Goal: Task Accomplishment & Management: Use online tool/utility

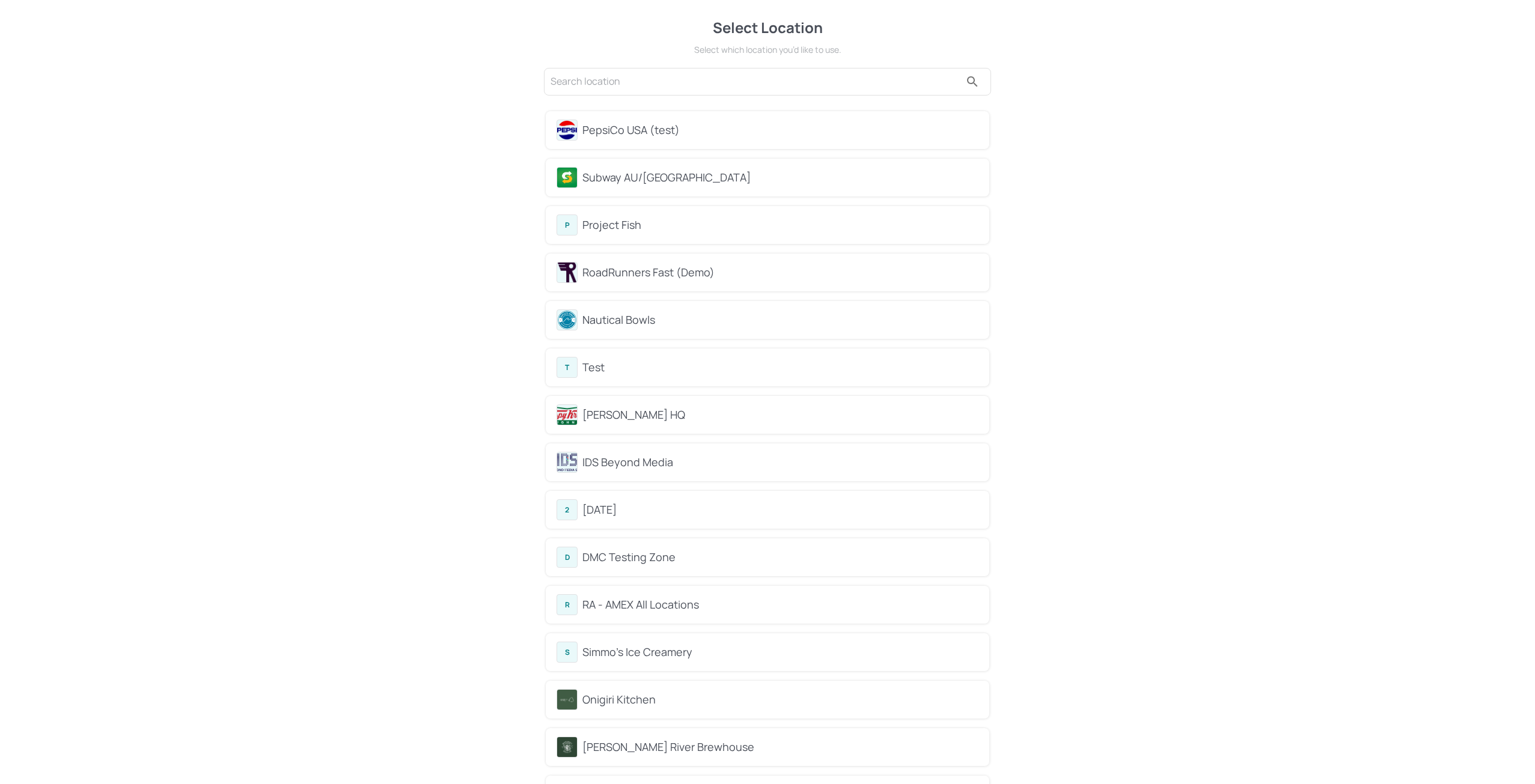
click at [632, 222] on div "Project Fish" at bounding box center [780, 225] width 396 height 16
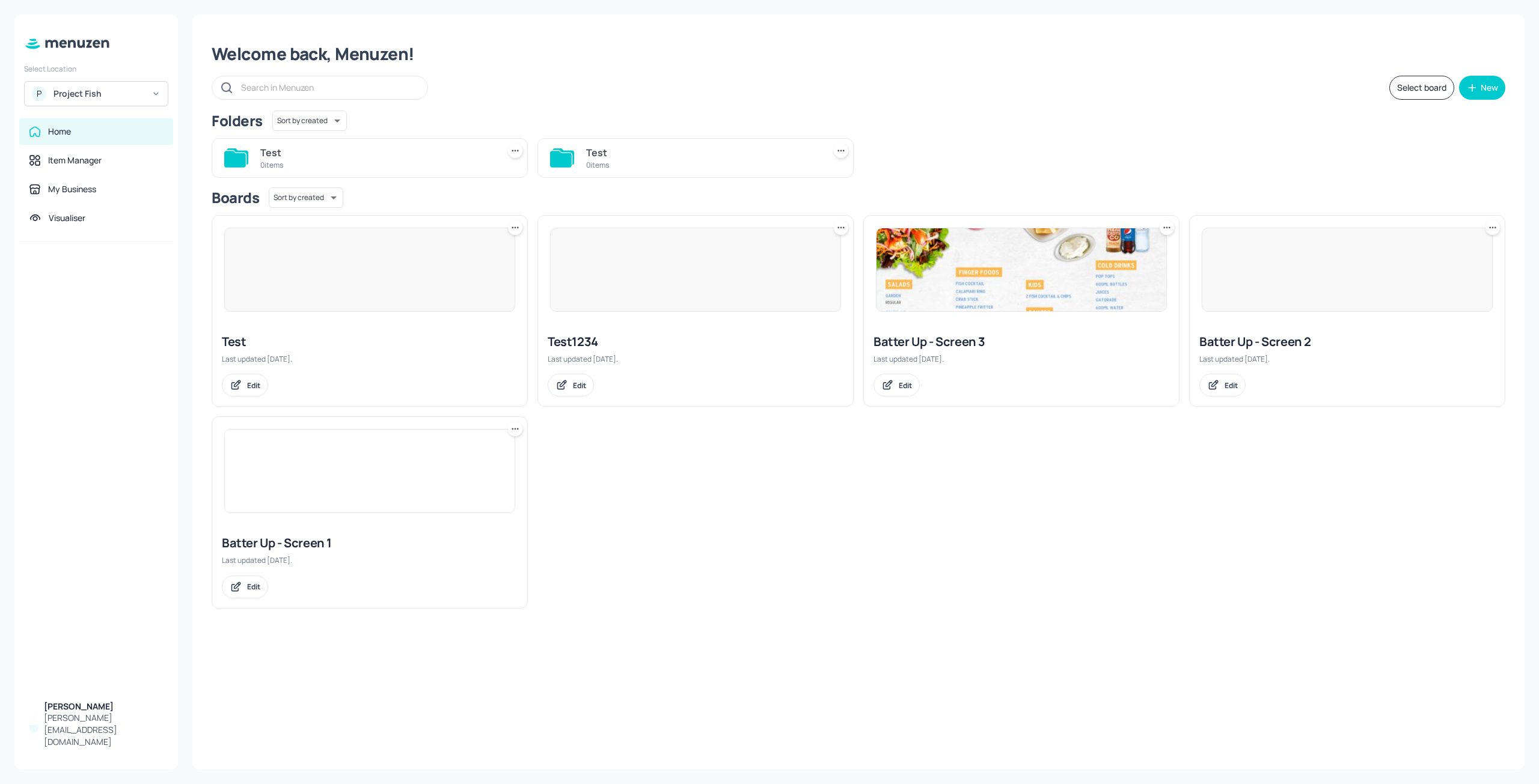
click at [1022, 292] on img at bounding box center [1021, 269] width 290 height 83
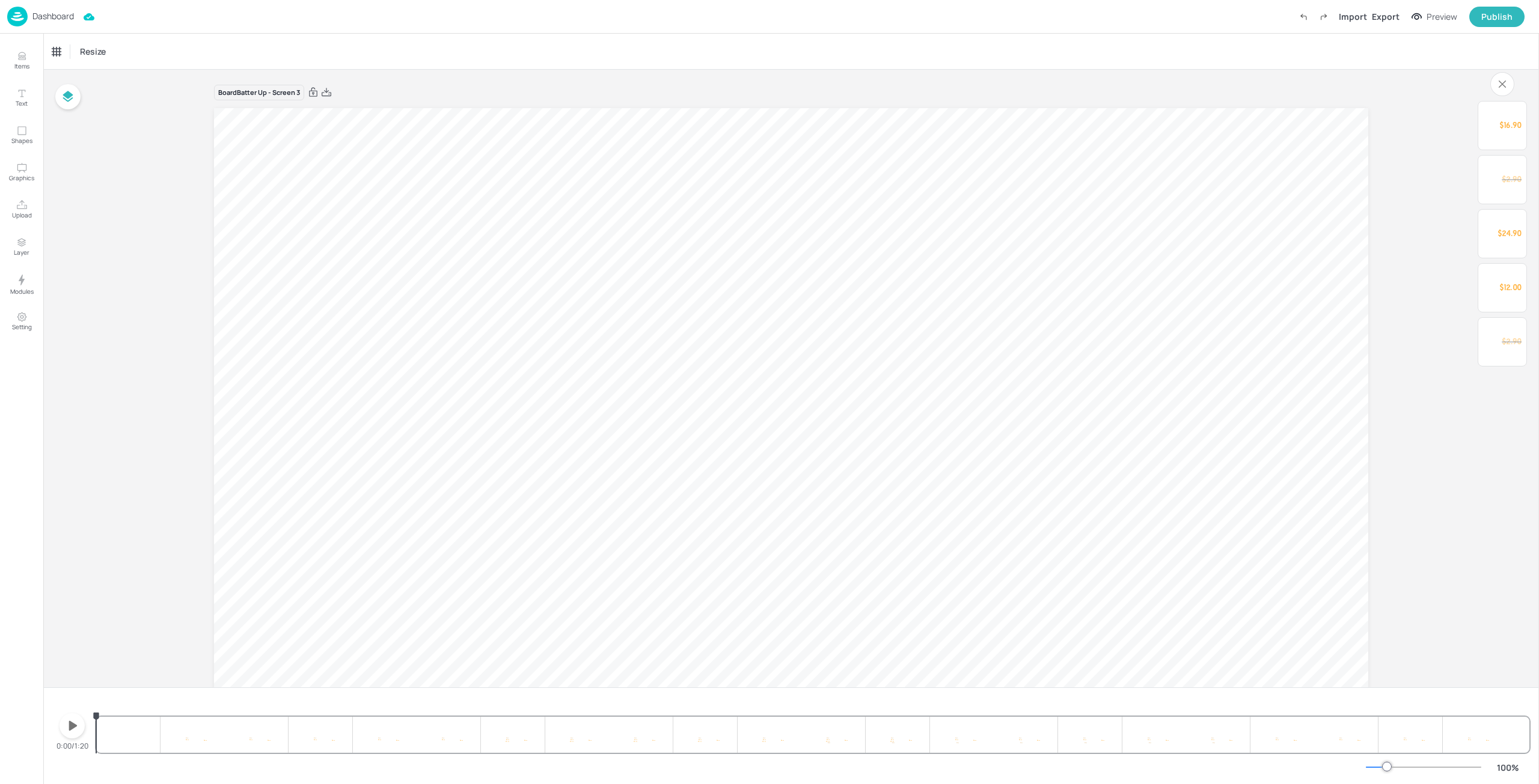
drag, startPoint x: 1067, startPoint y: 62, endPoint x: 1232, endPoint y: 42, distance: 166.2
click at [1067, 62] on div "Resize" at bounding box center [790, 52] width 1495 height 35
click at [1392, 18] on div "Export" at bounding box center [1385, 16] width 28 height 13
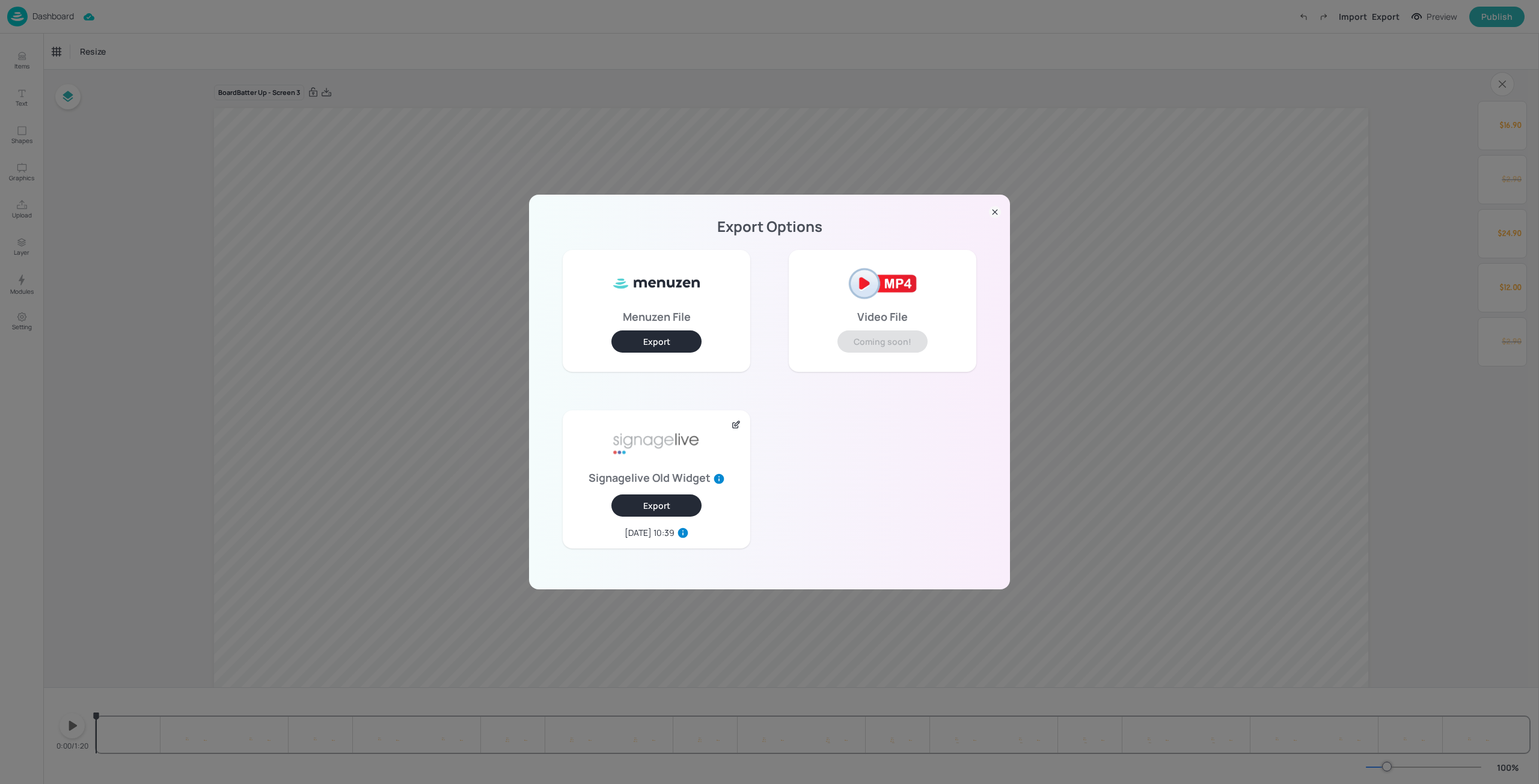
click at [677, 504] on button "Export" at bounding box center [656, 505] width 90 height 22
